Goal: Task Accomplishment & Management: Use online tool/utility

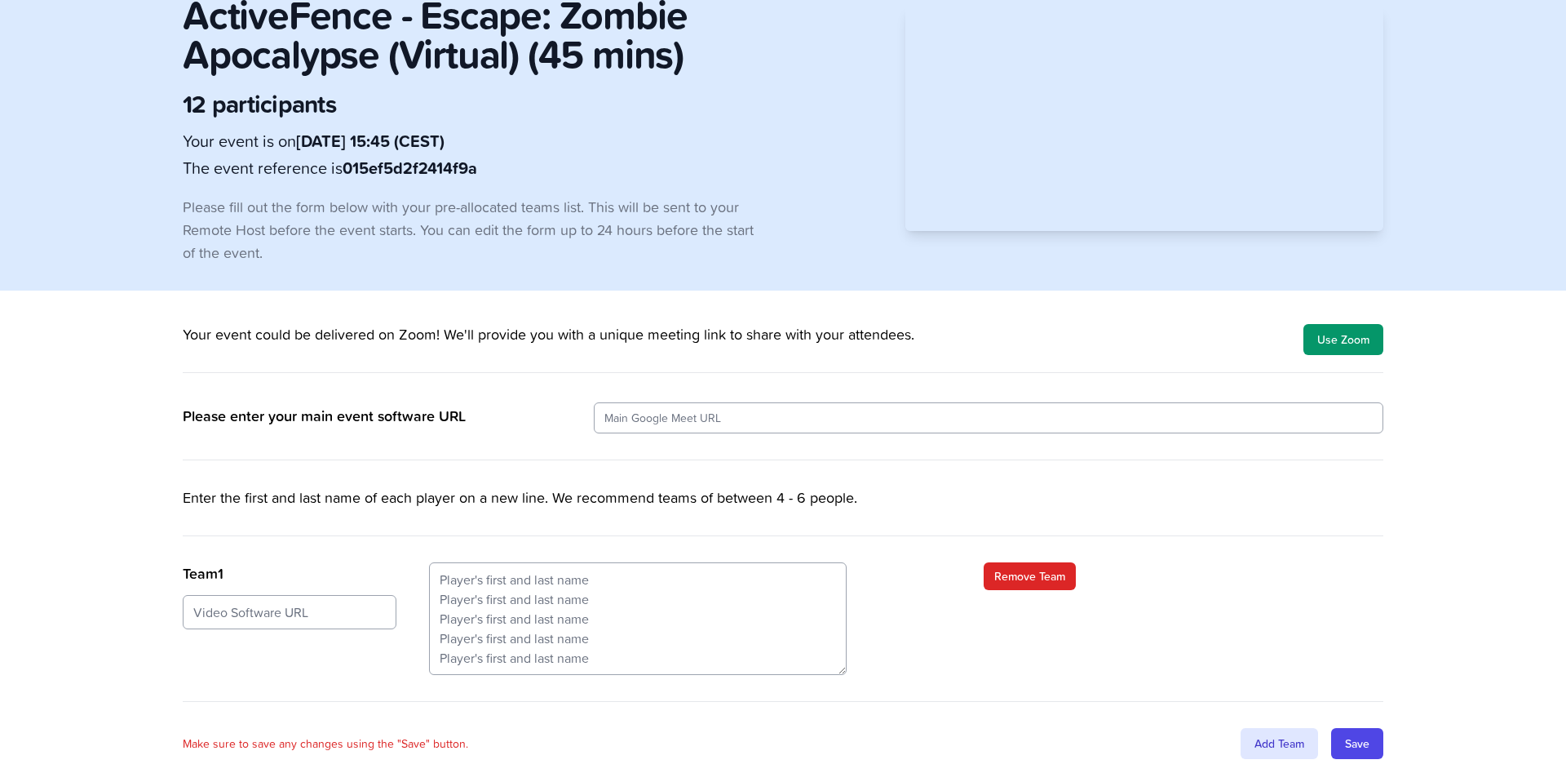
scroll to position [108, 0]
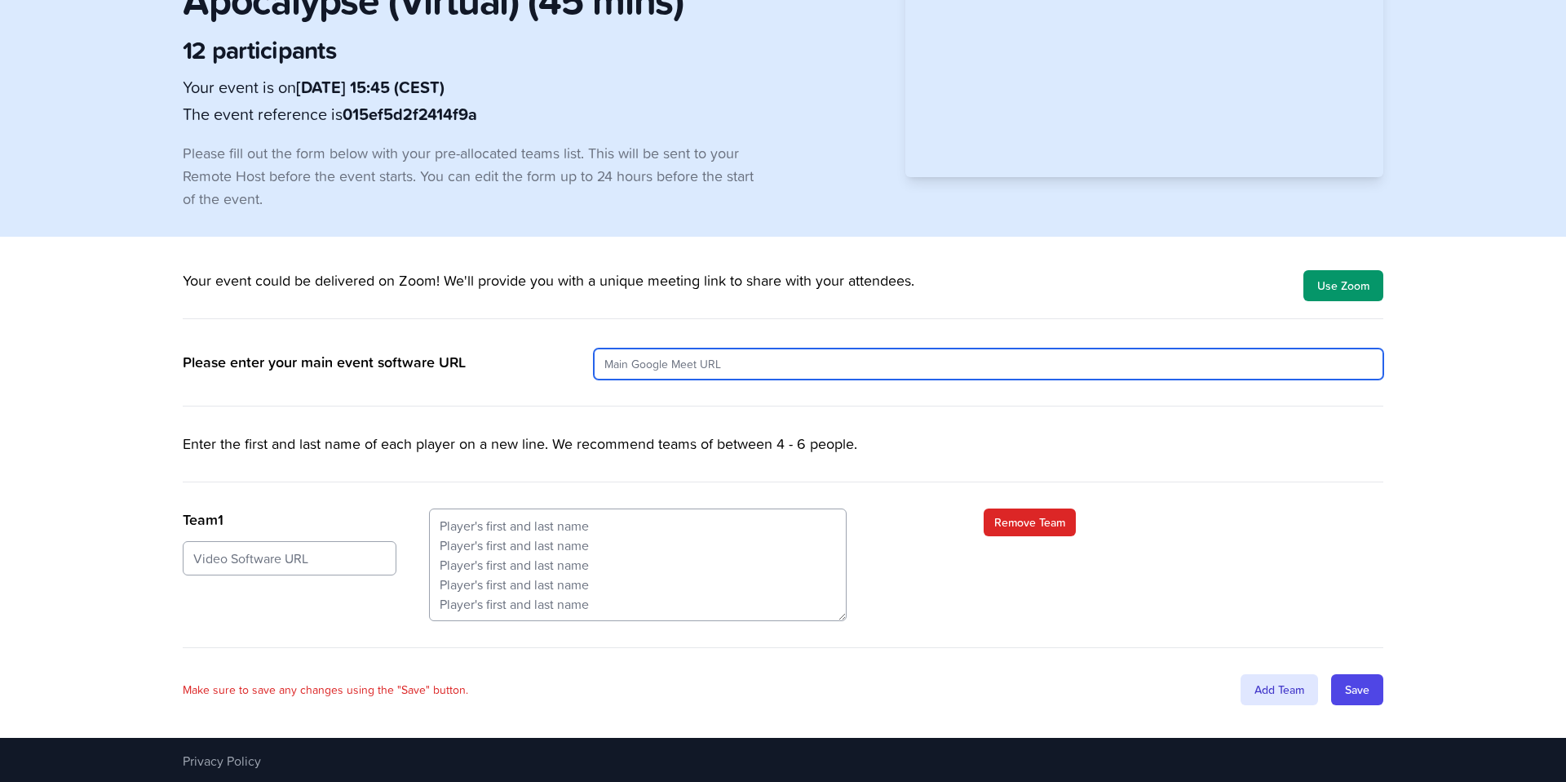
click at [654, 365] on input "url" at bounding box center [989, 363] width 790 height 31
paste input "https://meet.google.com/"
type input "https://meet.google.com/"
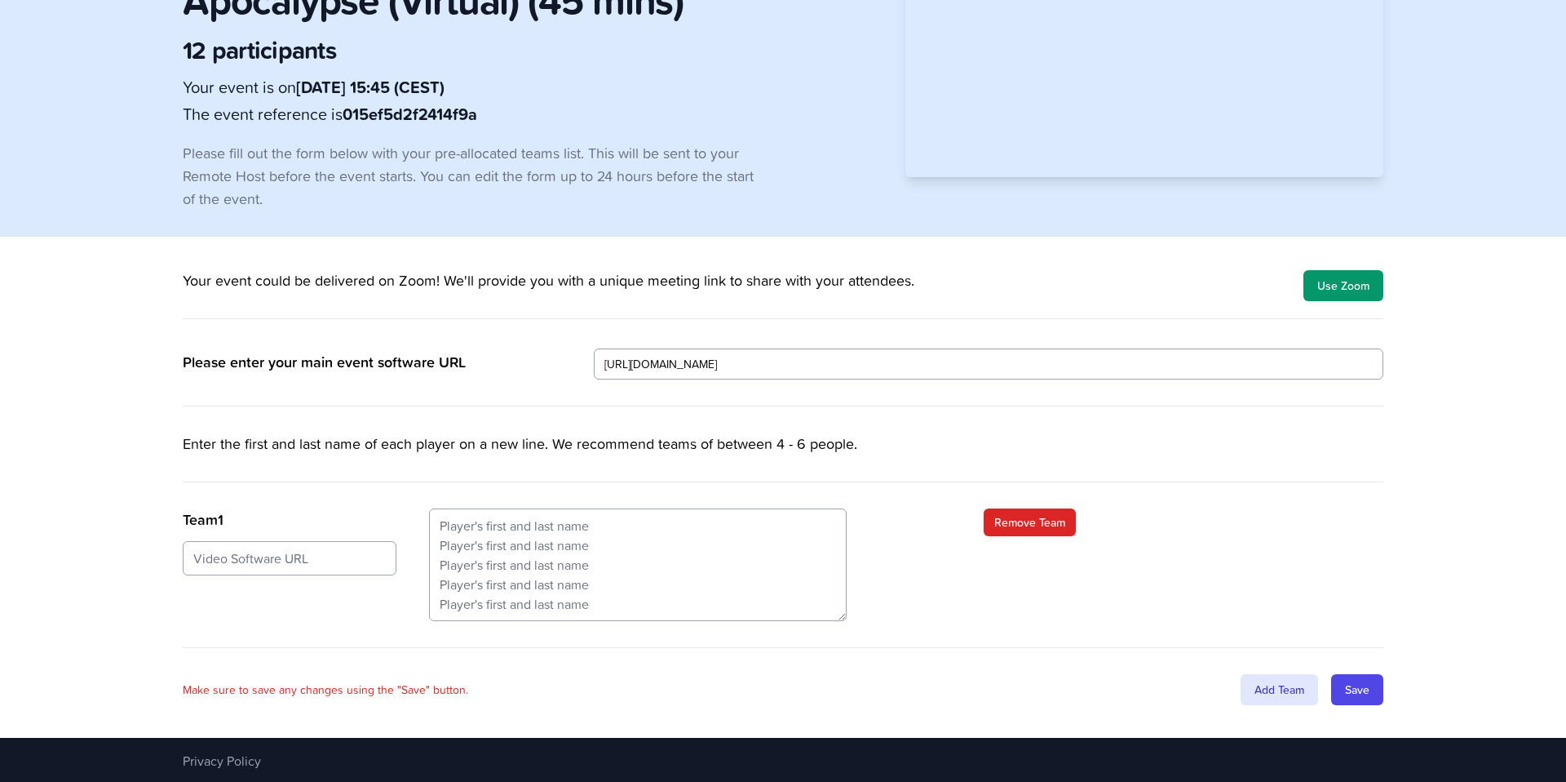
click at [971, 446] on p "Enter the first and last name of each player on a new line. We recommend teams …" at bounding box center [783, 457] width 1201 height 50
click at [316, 557] on input "url" at bounding box center [290, 558] width 214 height 34
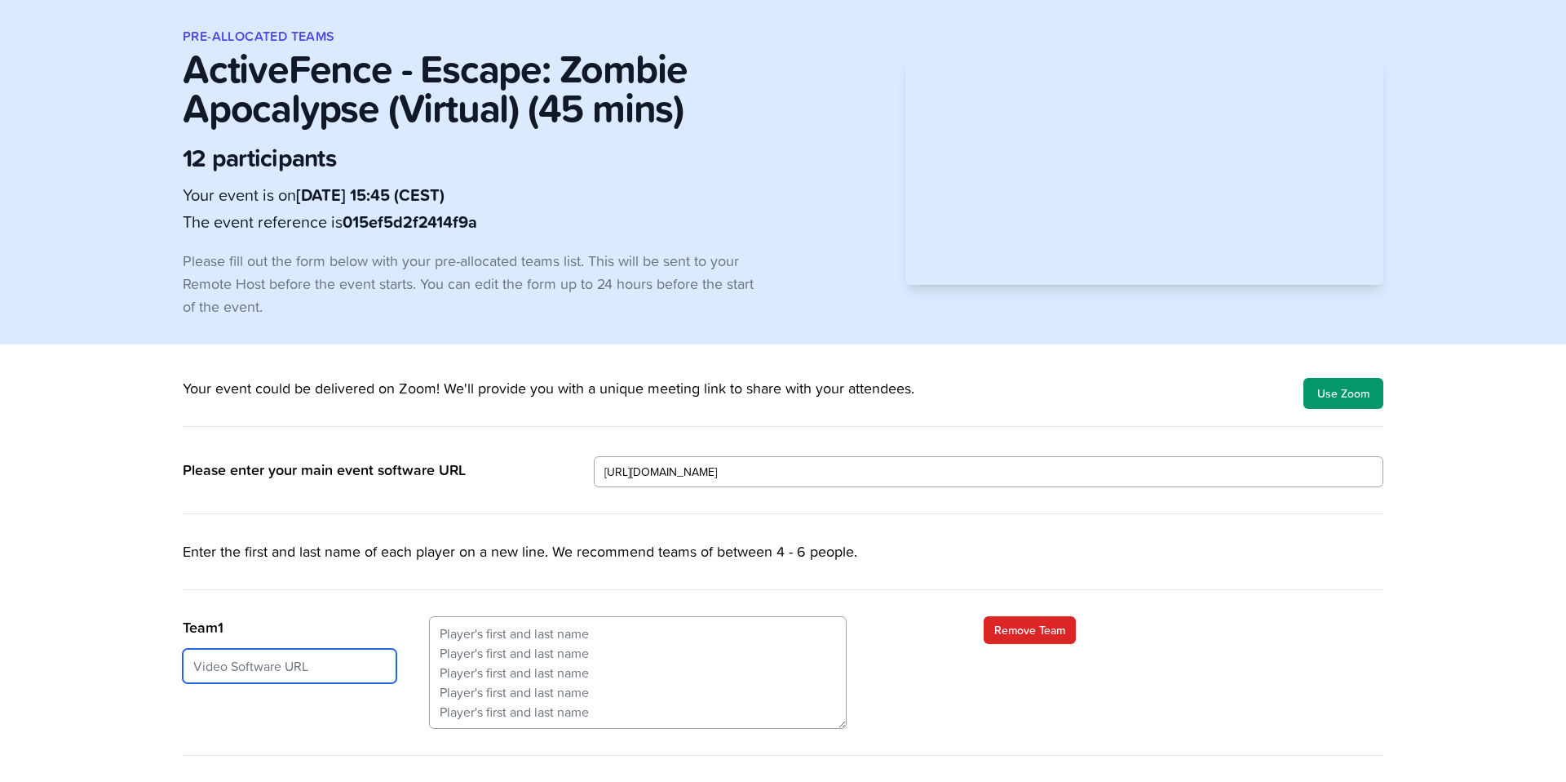
scroll to position [4, 0]
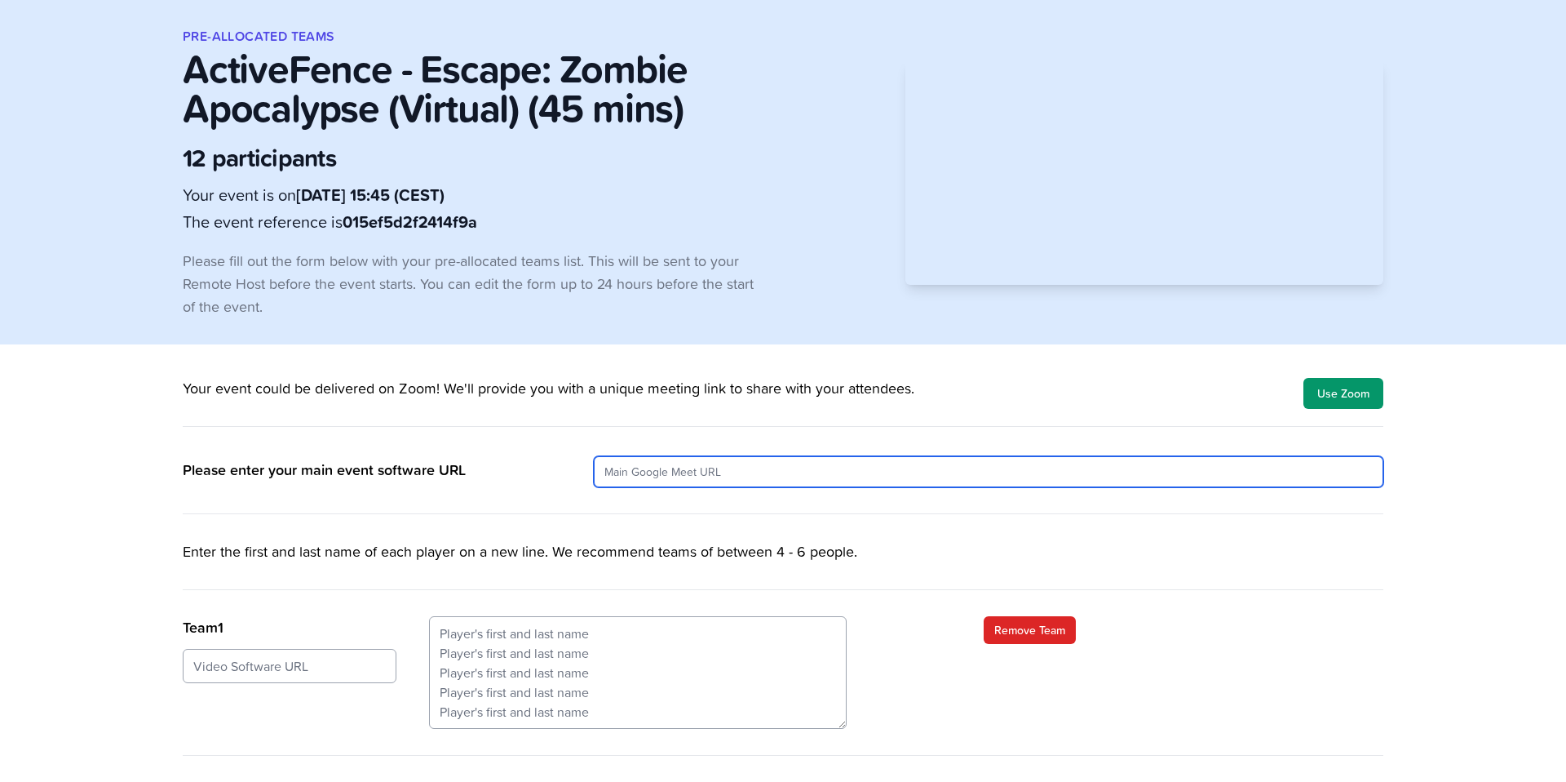
click at [716, 471] on input "url" at bounding box center [989, 471] width 790 height 31
